Goal: Task Accomplishment & Management: Complete application form

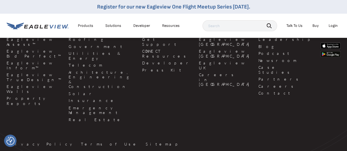
scroll to position [1451, 0]
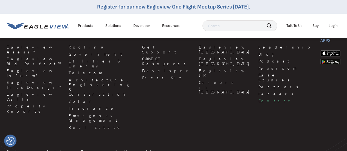
click at [258, 98] on link "Contact" at bounding box center [285, 100] width 55 height 5
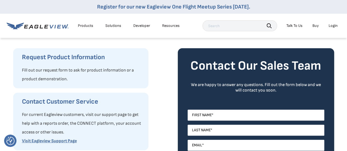
scroll to position [82, 0]
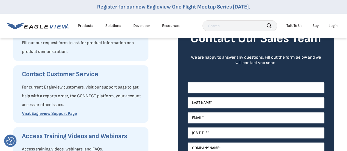
click at [228, 90] on input "First Name *" at bounding box center [256, 87] width 137 height 11
type input "Karen"
type input "Banks"
type input "[EMAIL_ADDRESS][DOMAIN_NAME]"
click at [253, 134] on input "Job Title *" at bounding box center [256, 133] width 137 height 11
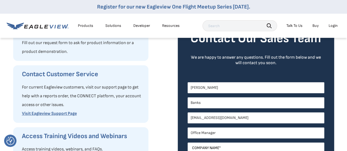
type input "Office Manager"
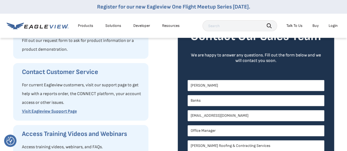
type input "[PERSON_NAME] Roofing & Contracting Services"
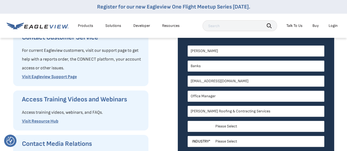
scroll to position [117, 0]
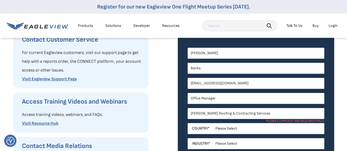
click at [272, 114] on input "[PERSON_NAME] Roofing & Contracting Services" at bounding box center [256, 113] width 137 height 11
click at [260, 130] on select "Please Select United States Canada Australia India United Kingdom Other Aruba C…" at bounding box center [256, 128] width 137 height 11
select select "[GEOGRAPHIC_DATA]"
click at [188, 123] on select "Please Select United States Canada Australia India United Kingdom Other Aruba C…" at bounding box center [256, 128] width 137 height 11
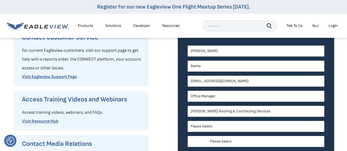
click at [246, 143] on select "Please Select Alabama Alaska Alberta Arizona Arkansas British Columbia Californ…" at bounding box center [256, 141] width 137 height 11
select select "Florida"
click at [188, 136] on select "Please Select Alabama Alaska Alberta Arizona Arkansas British Columbia Californ…" at bounding box center [256, 141] width 137 height 11
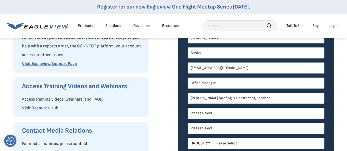
scroll to position [146, 0]
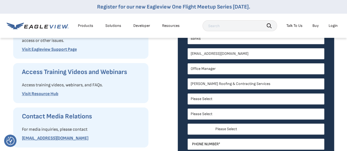
click at [250, 130] on select "Please Select Architects & Engineering Construction Electric/Gas Utilities Gove…" at bounding box center [256, 129] width 137 height 11
click at [188, 124] on select "Please Select Architects & Engineering Construction Electric/Gas Utilities Gove…" at bounding box center [256, 129] width 137 height 11
click at [233, 127] on select "Please Select Architects & Engineering Construction Electric/Gas Utilities Gove…" at bounding box center [256, 129] width 137 height 11
click at [218, 129] on select "Please Select Architects & Engineering Construction Electric/Gas Utilities Gove…" at bounding box center [256, 129] width 137 height 11
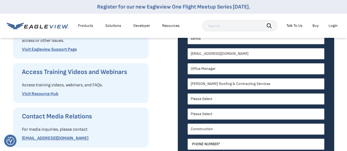
click at [218, 129] on select "Please Select Architects & Engineering Construction Electric/Gas Utilities Gove…" at bounding box center [256, 129] width 137 height 11
click at [228, 146] on input "Phone Number *" at bounding box center [256, 144] width 137 height 11
click at [218, 129] on select "Please Select Architects & Engineering Construction Electric/Gas Utilities Gove…" at bounding box center [256, 129] width 137 height 11
click at [188, 124] on select "Please Select Architects & Engineering Construction Electric/Gas Utilities Gove…" at bounding box center [256, 129] width 137 height 11
click at [212, 129] on select "Please Select Architects & Engineering Construction Electric/Gas Utilities Gove…" at bounding box center [256, 129] width 137 height 11
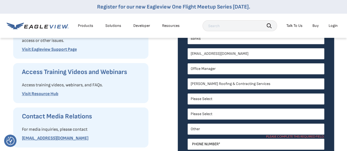
click at [188, 124] on select "Please Select Architects & Engineering Construction Electric/Gas Utilities Gove…" at bounding box center [256, 129] width 137 height 11
click at [213, 128] on select "Please Select Architects & Engineering Construction Electric/Gas Utilities Gove…" at bounding box center [256, 129] width 137 height 11
drag, startPoint x: 213, startPoint y: 128, endPoint x: 208, endPoint y: 131, distance: 5.4
click at [208, 131] on select "Please Select Architects & Engineering Construction Electric/Gas Utilities Gove…" at bounding box center [256, 129] width 137 height 11
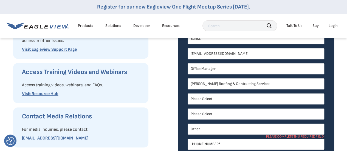
select select "Construction"
click at [188, 124] on select "Please Select Architects & Engineering Construction Electric/Gas Utilities Gove…" at bounding box center [256, 129] width 137 height 11
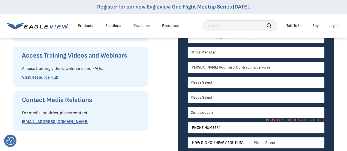
scroll to position [174, 0]
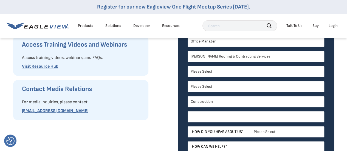
click at [233, 118] on input "Phone Number *" at bounding box center [256, 116] width 137 height 11
type input "7"
type input "7275412949"
click at [220, 132] on select "Please Select Search Engine Social Media Word of Mouth Podcast Online Advertise…" at bounding box center [256, 131] width 137 height 11
select select "Other"
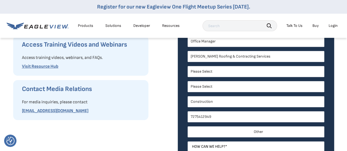
click at [188, 126] on select "Please Select Search Engine Social Media Word of Mouth Podcast Online Advertise…" at bounding box center [256, 131] width 137 height 11
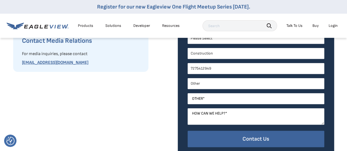
scroll to position [229, 0]
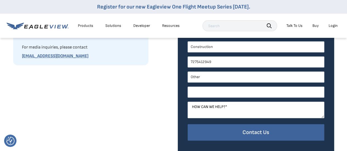
click at [214, 91] on input "Other *" at bounding box center [256, 92] width 137 height 11
type input "S"
type input "Gulfeagle Roofing Supply"
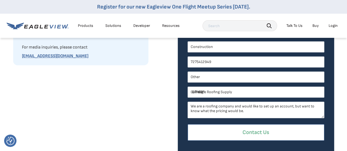
type textarea "We are a roofing company and would like to set up an account, but want to know …"
click at [278, 133] on input "Contact Us" at bounding box center [256, 132] width 137 height 17
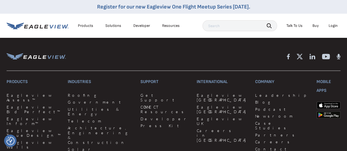
scroll to position [576, 0]
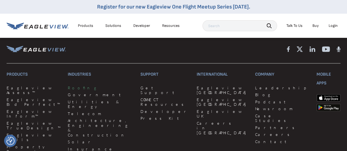
click at [72, 86] on link "Roofing" at bounding box center [101, 88] width 66 height 5
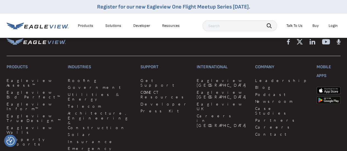
scroll to position [1576, 0]
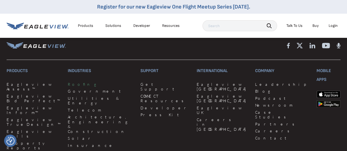
click at [77, 82] on link "Roofing" at bounding box center [101, 84] width 66 height 5
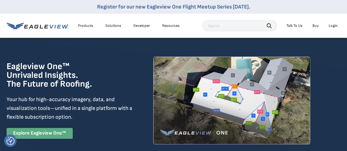
click at [48, 133] on link "Explore Eagleview One™" at bounding box center [40, 133] width 66 height 11
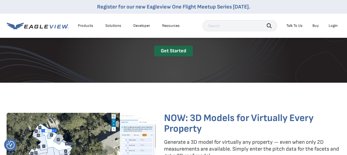
scroll to position [741, 0]
